Goal: Transaction & Acquisition: Purchase product/service

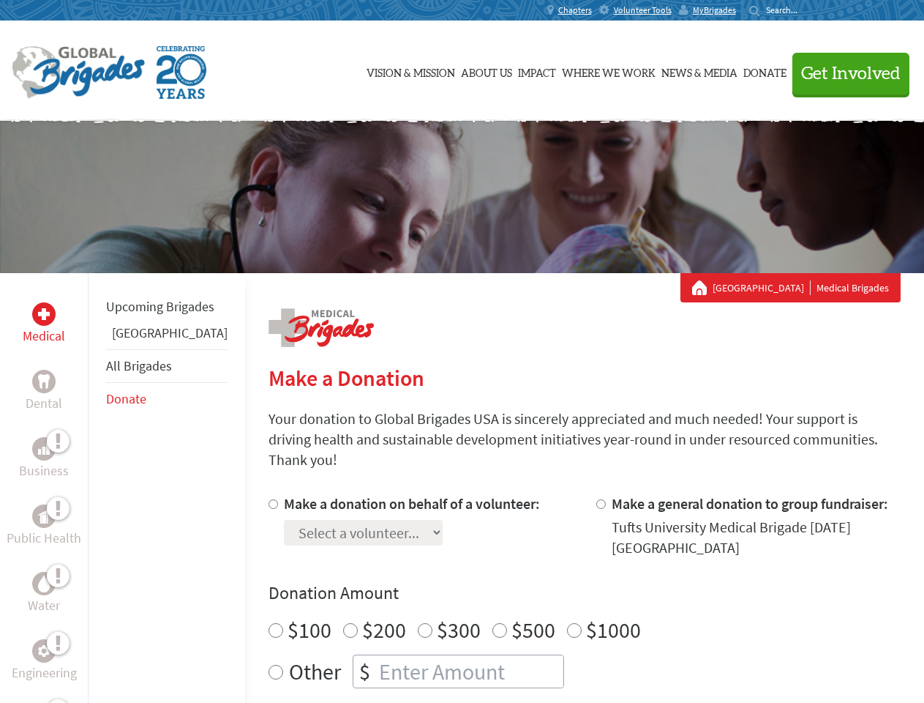
click at [808, 10] on div "Search for:" at bounding box center [779, 10] width 59 height 12
click at [845, 73] on span "Get Involved" at bounding box center [852, 74] width 100 height 18
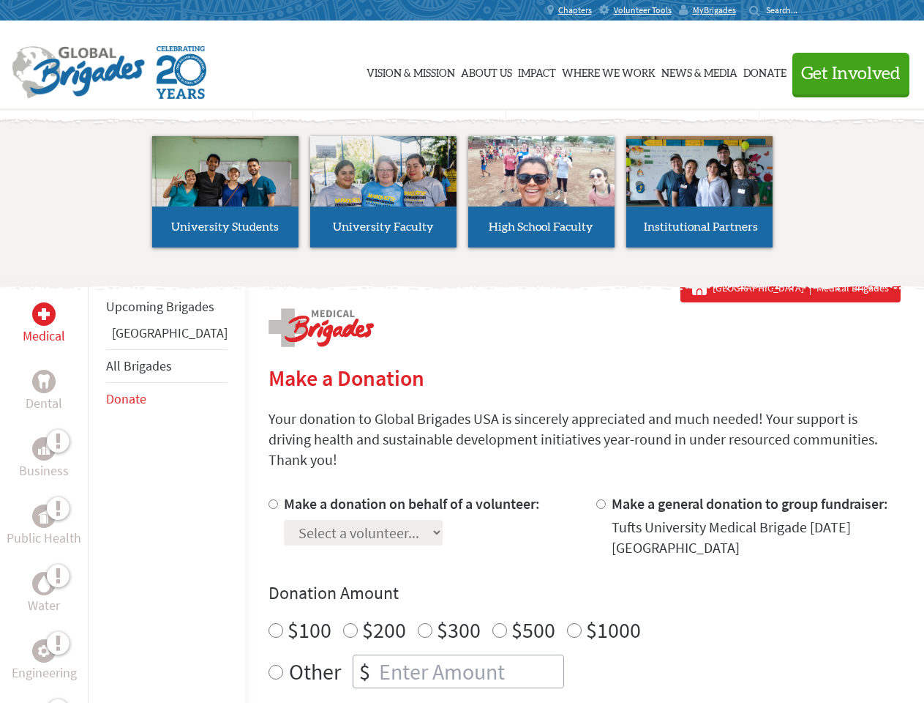
click at [463, 197] on li "High School Faculty" at bounding box center [542, 191] width 158 height 135
click at [97, 487] on div "Upcoming Brigades Belize All Brigades Donate" at bounding box center [166, 624] width 157 height 703
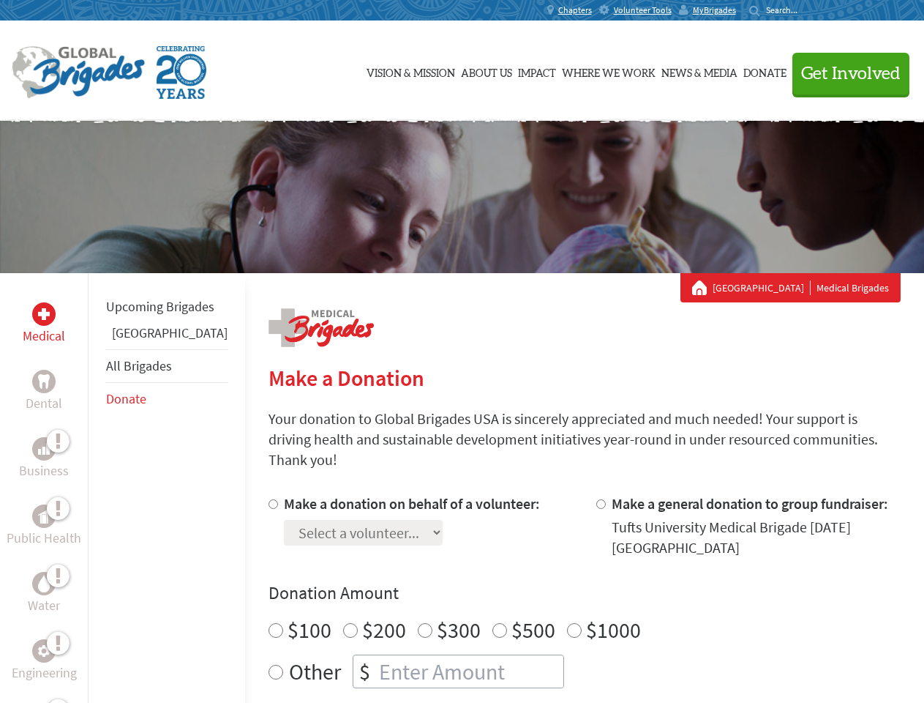
click at [586, 616] on label "$1000" at bounding box center [613, 630] width 55 height 28
click at [567, 623] on input "$1000" at bounding box center [574, 630] width 15 height 15
radio input "true"
click at [269, 499] on input "Make a donation on behalf of a volunteer:" at bounding box center [274, 504] width 10 height 10
radio input "true"
